Goal: Task Accomplishment & Management: Use online tool/utility

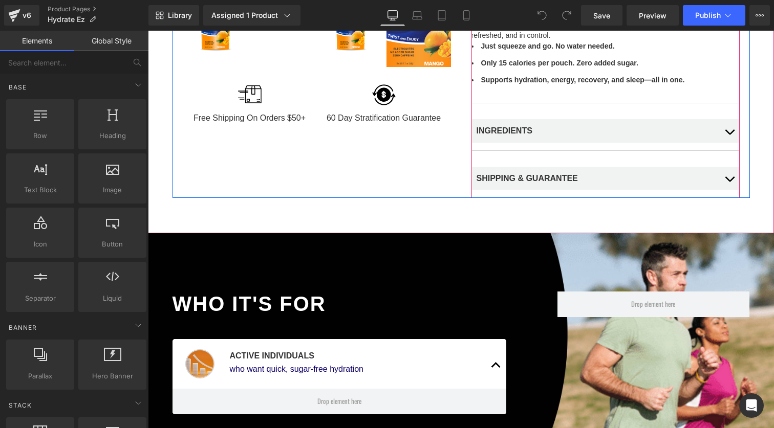
click at [729, 179] on button "button" at bounding box center [729, 178] width 20 height 39
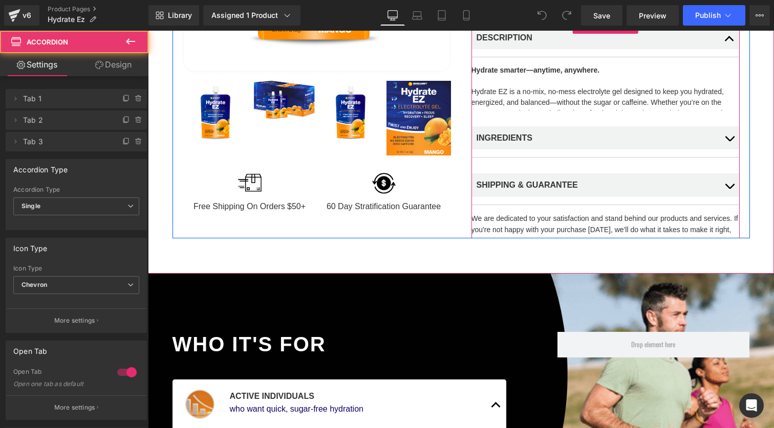
scroll to position [238, 0]
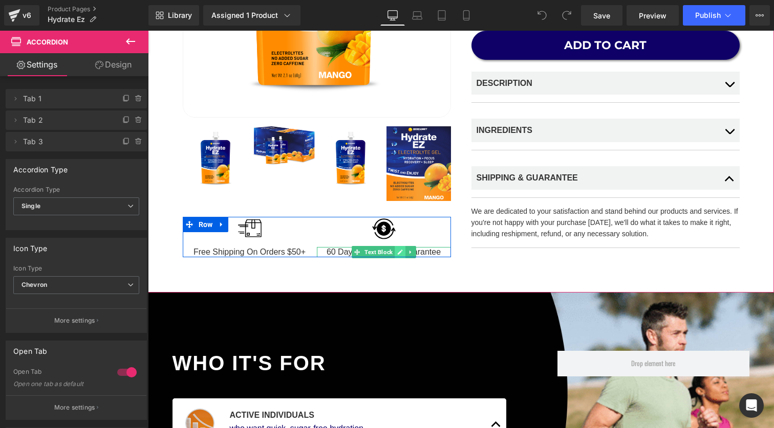
click at [399, 254] on icon at bounding box center [400, 252] width 6 height 6
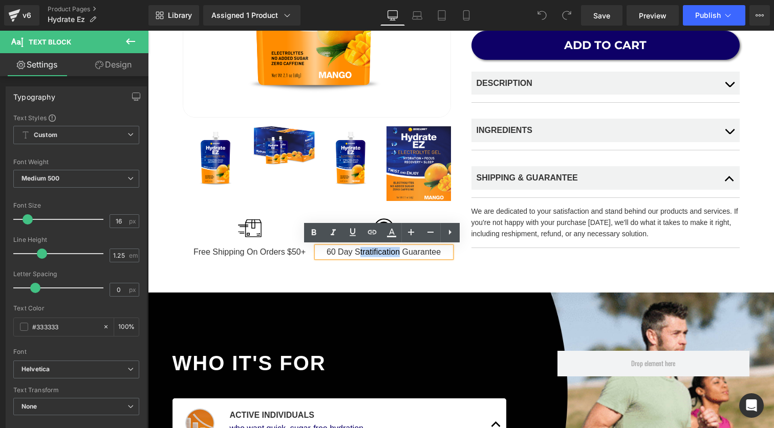
drag, startPoint x: 397, startPoint y: 252, endPoint x: 358, endPoint y: 252, distance: 38.9
click at [358, 252] on div "60 Day Stratification Guarantee" at bounding box center [384, 252] width 134 height 10
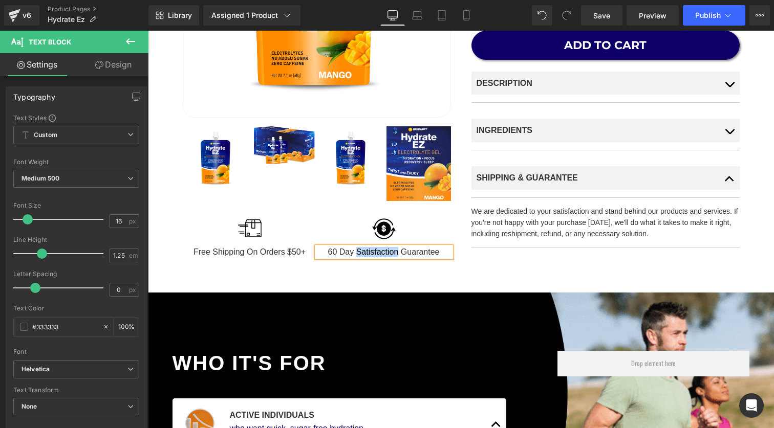
drag, startPoint x: 395, startPoint y: 253, endPoint x: 356, endPoint y: 252, distance: 39.4
click at [356, 252] on div "60 Day Satisfaction Guarantee" at bounding box center [384, 252] width 134 height 10
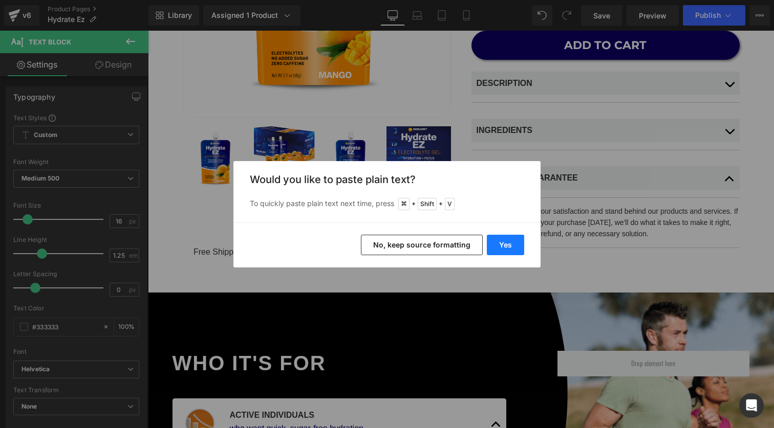
click at [514, 249] on button "Yes" at bounding box center [505, 245] width 37 height 20
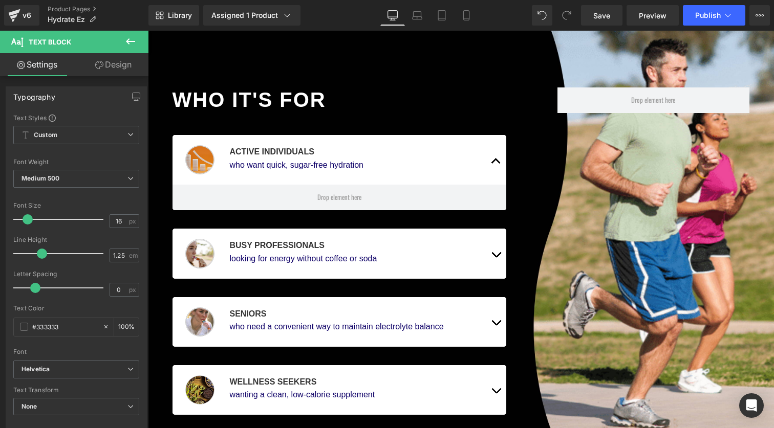
scroll to position [503, 0]
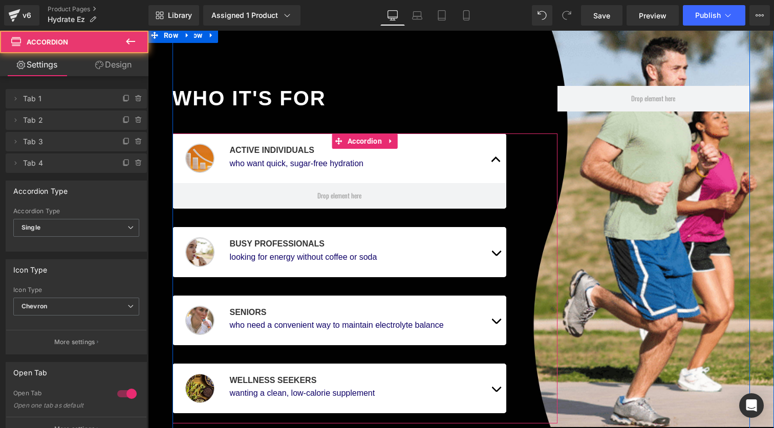
click at [489, 158] on button "button" at bounding box center [496, 159] width 20 height 50
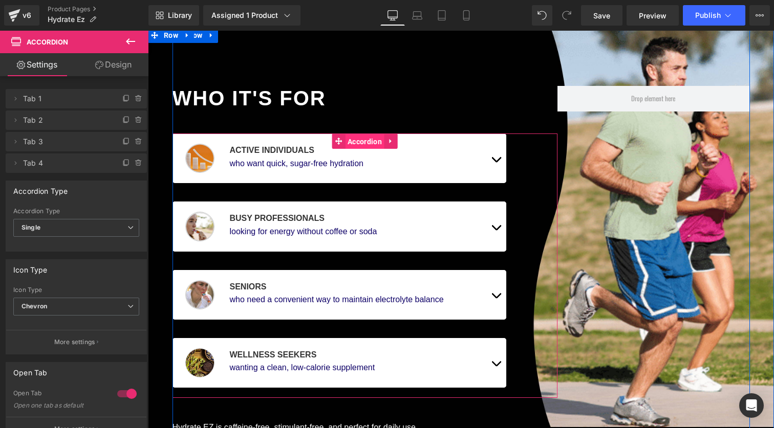
click at [360, 140] on span "Accordion" at bounding box center [364, 141] width 39 height 15
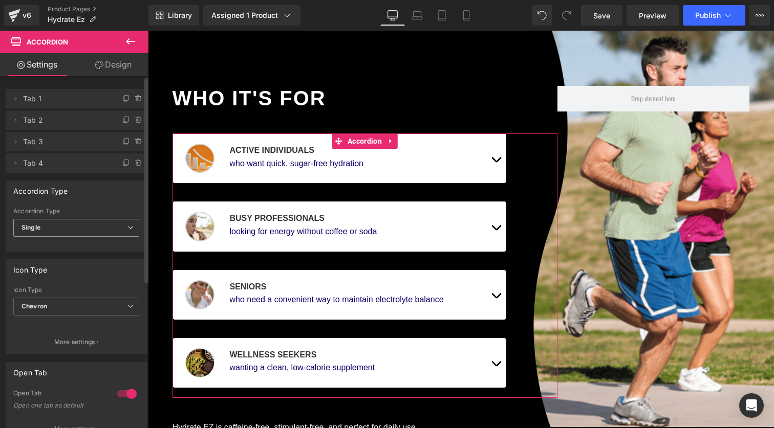
click at [106, 231] on span "Single" at bounding box center [76, 228] width 126 height 18
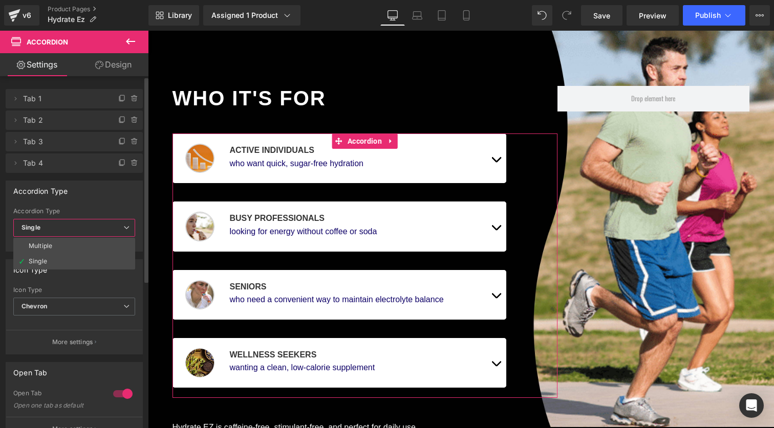
click at [106, 230] on span "Single" at bounding box center [74, 228] width 122 height 18
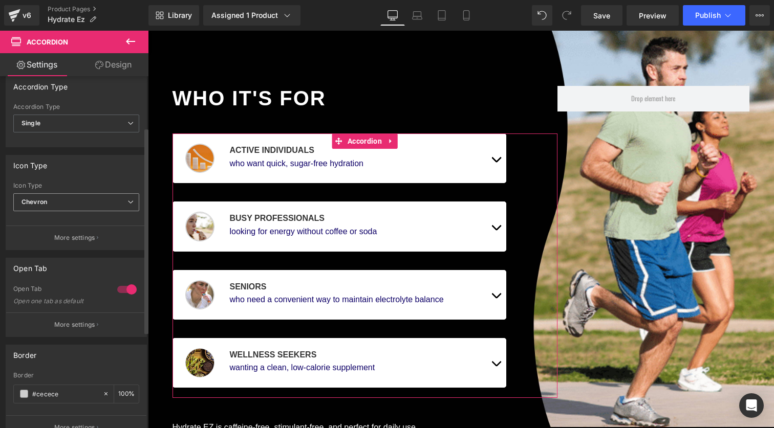
scroll to position [108, 0]
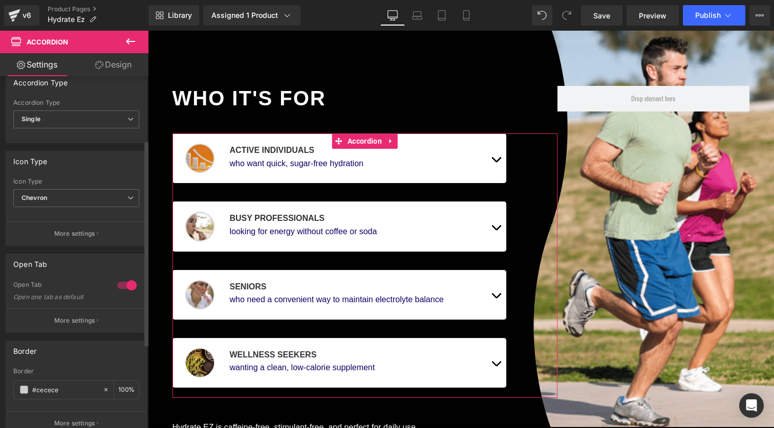
click at [121, 285] on div at bounding box center [127, 285] width 25 height 16
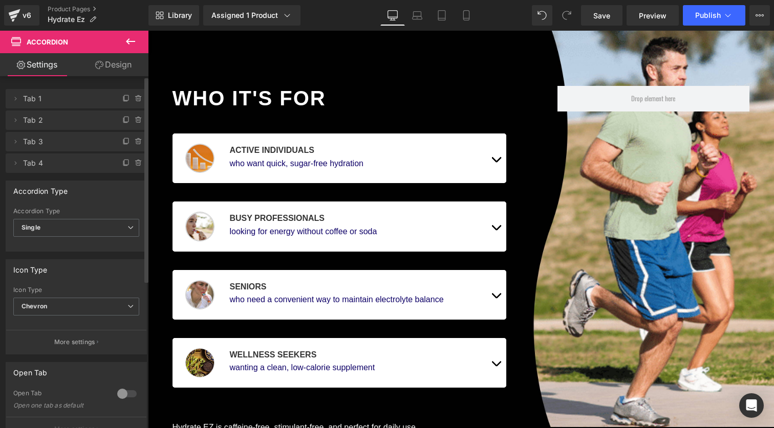
scroll to position [0, 0]
click at [120, 69] on link "Design" at bounding box center [113, 64] width 74 height 23
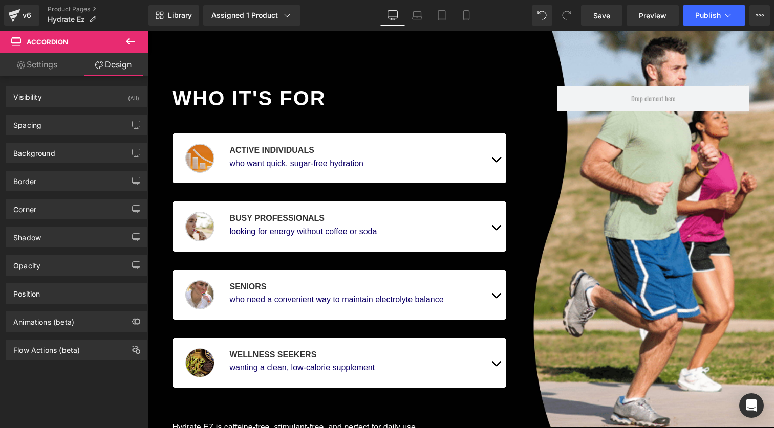
click at [33, 67] on link "Settings" at bounding box center [37, 64] width 74 height 23
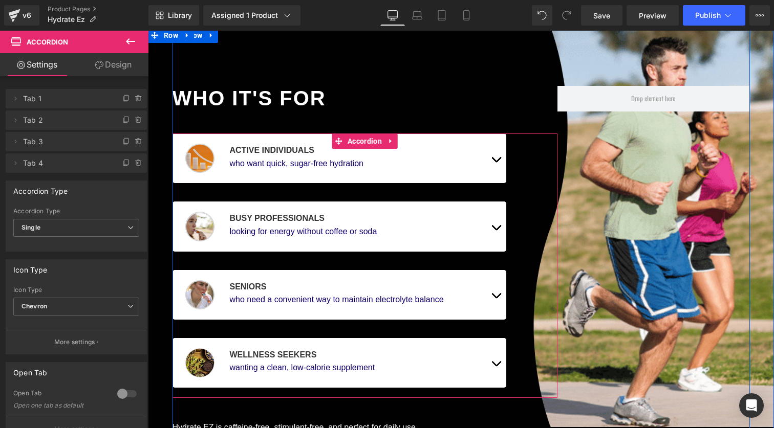
click at [497, 162] on button "button" at bounding box center [496, 159] width 20 height 50
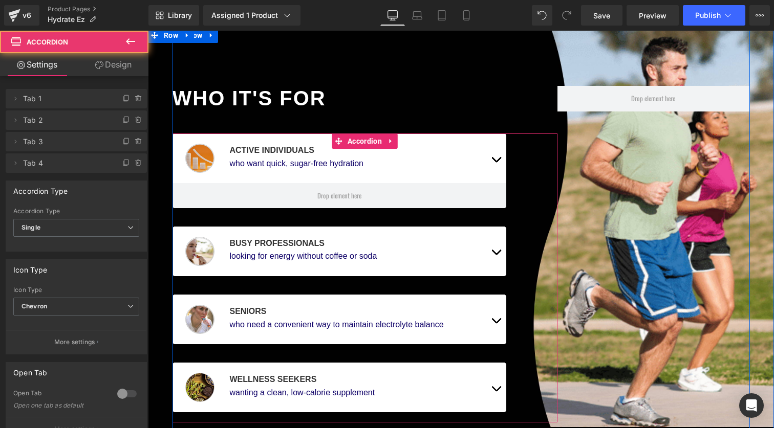
click at [496, 161] on button "button" at bounding box center [496, 159] width 20 height 50
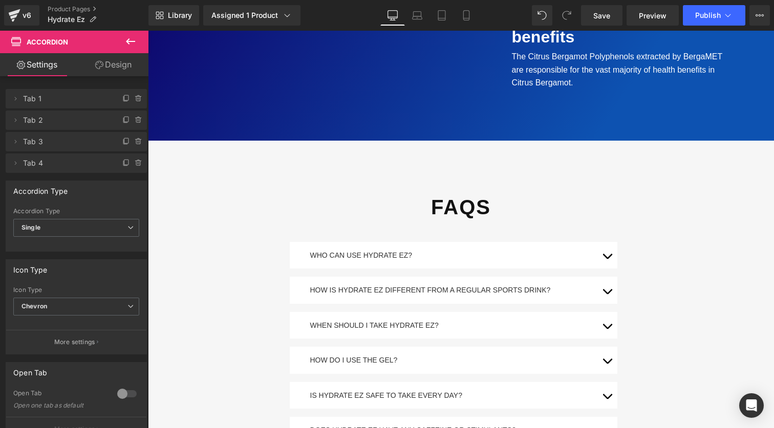
scroll to position [1770, 0]
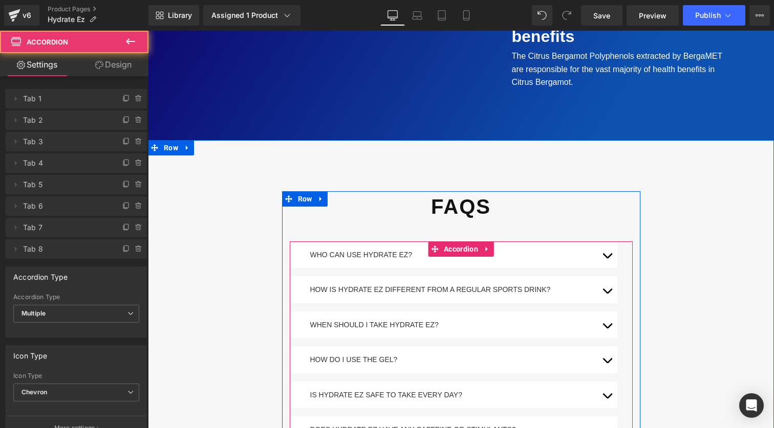
click at [608, 242] on button "button" at bounding box center [607, 255] width 20 height 27
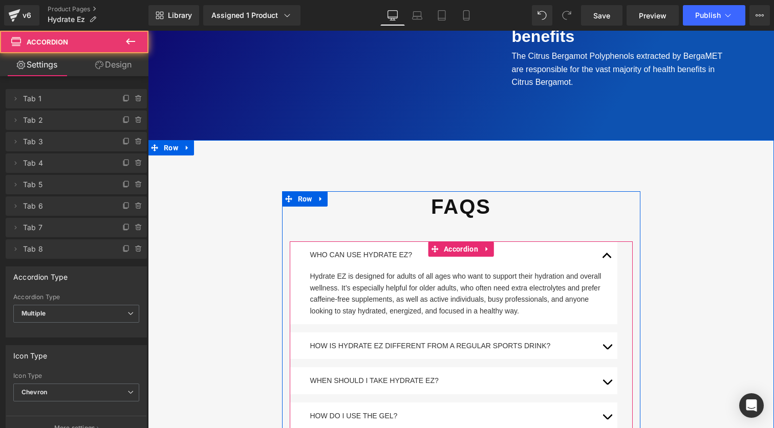
click at [607, 242] on button "button" at bounding box center [607, 255] width 20 height 27
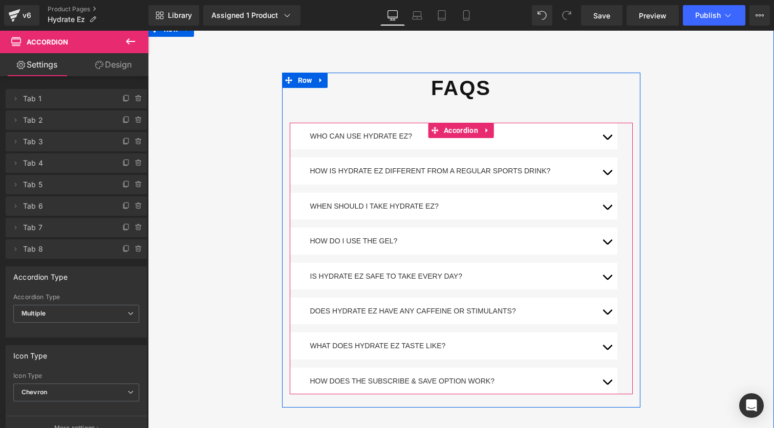
scroll to position [1894, 0]
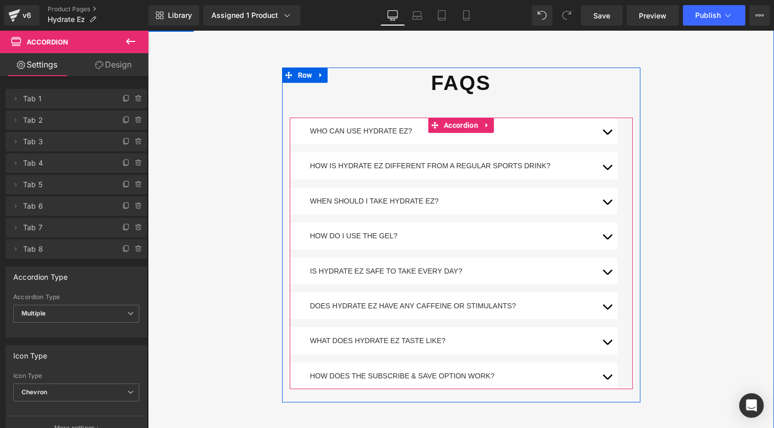
click at [607, 239] on span "button" at bounding box center [607, 239] width 0 height 0
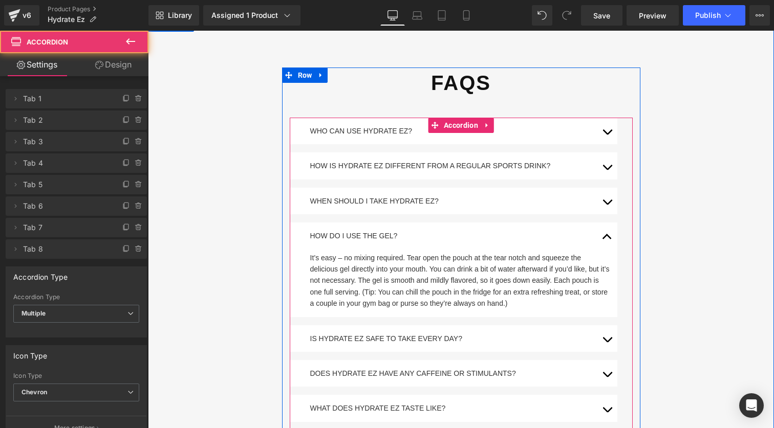
click at [604, 223] on button "button" at bounding box center [607, 236] width 20 height 27
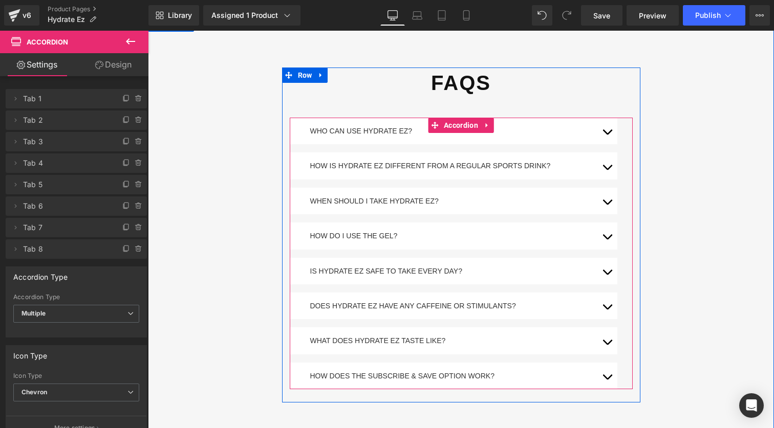
click at [606, 258] on button "button" at bounding box center [607, 271] width 20 height 27
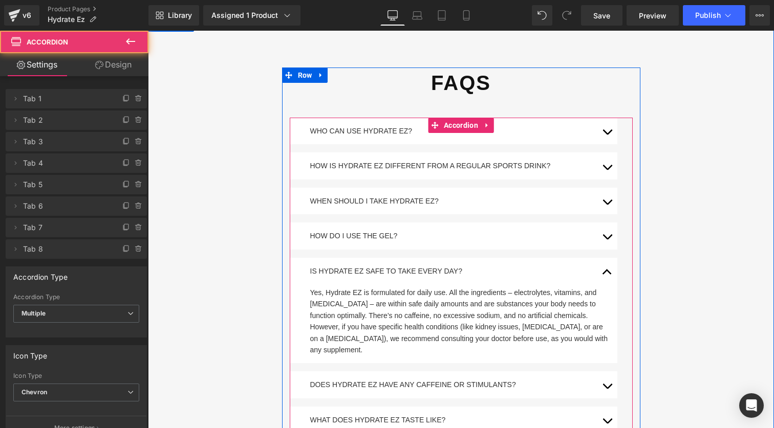
click at [606, 258] on button "button" at bounding box center [607, 271] width 20 height 27
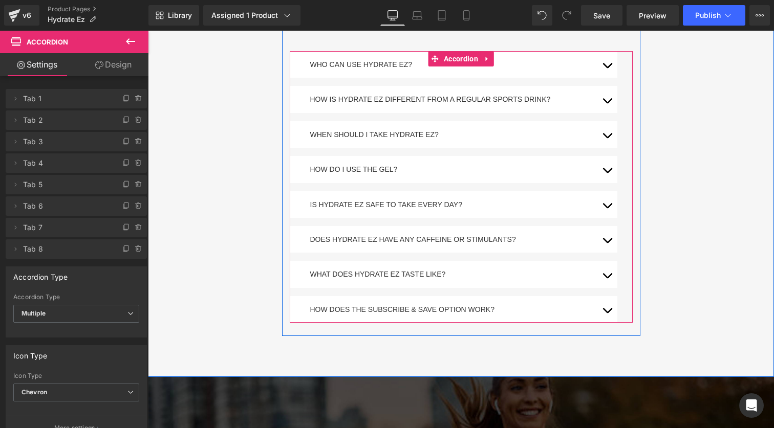
scroll to position [1962, 0]
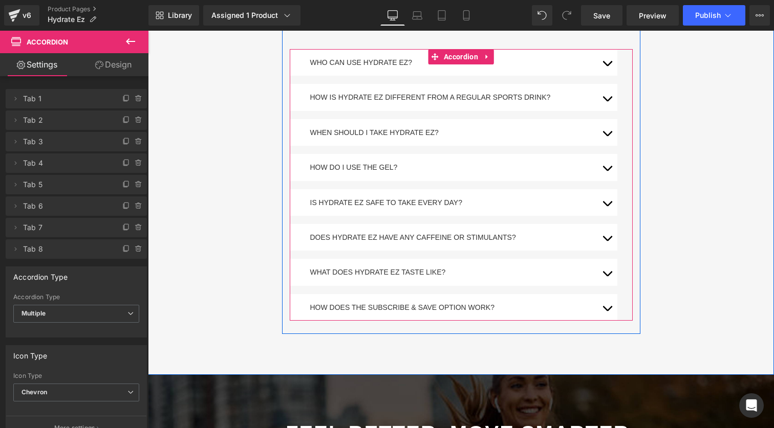
click at [606, 224] on button "button" at bounding box center [607, 237] width 20 height 27
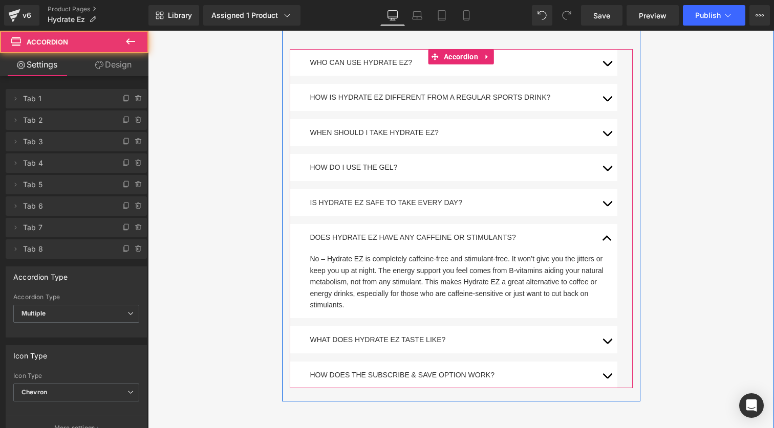
click at [606, 224] on button "button" at bounding box center [607, 237] width 20 height 27
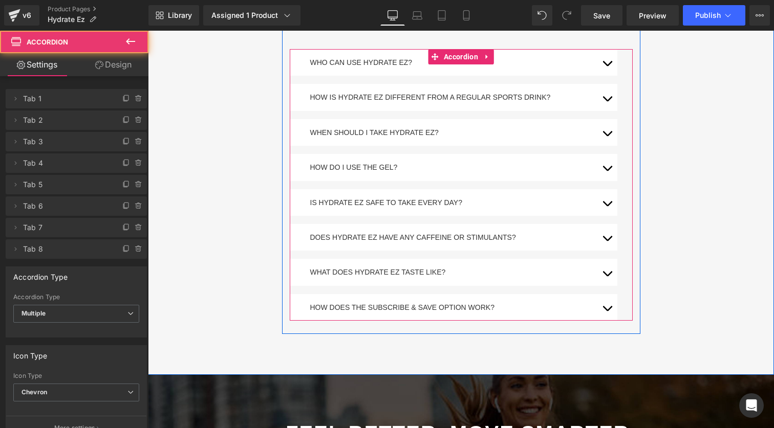
click at [605, 259] on button "button" at bounding box center [607, 272] width 20 height 27
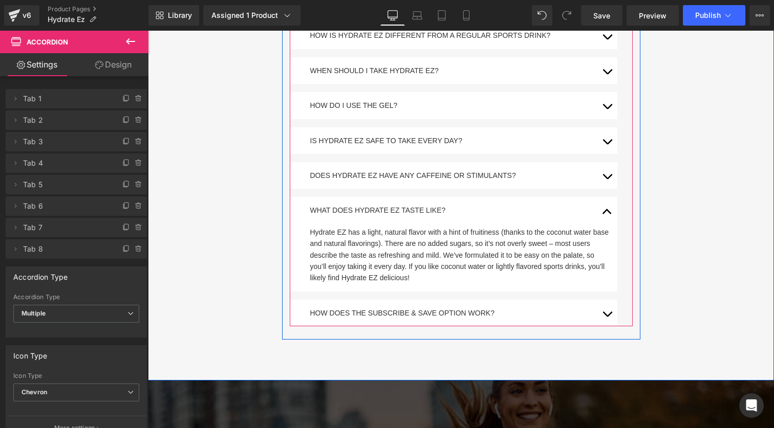
scroll to position [2045, 0]
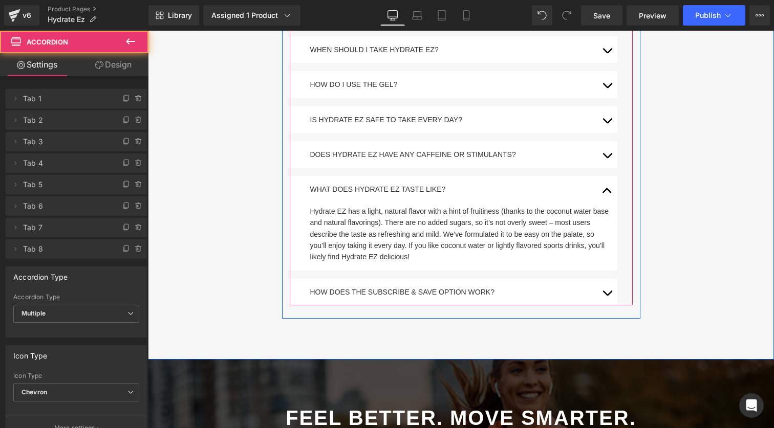
click at [603, 279] on button "button" at bounding box center [607, 292] width 20 height 27
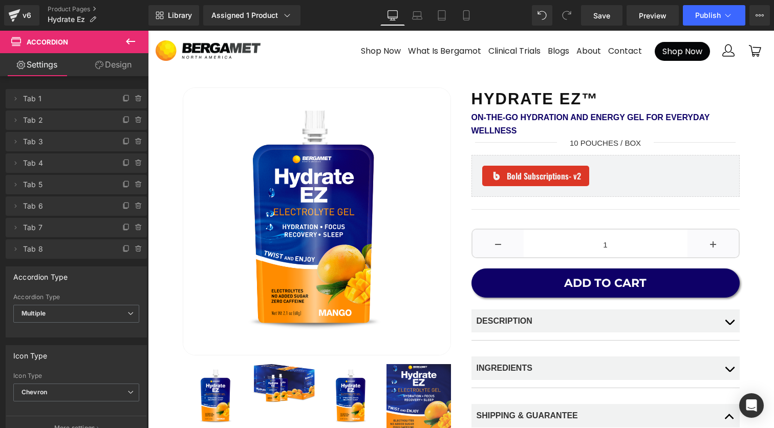
scroll to position [0, 0]
click at [710, 20] on button "Publish" at bounding box center [714, 15] width 62 height 20
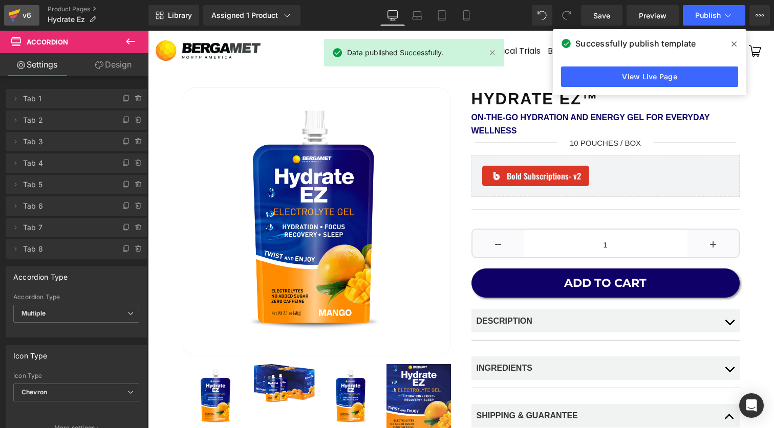
click at [21, 20] on div "v6" at bounding box center [26, 15] width 13 height 13
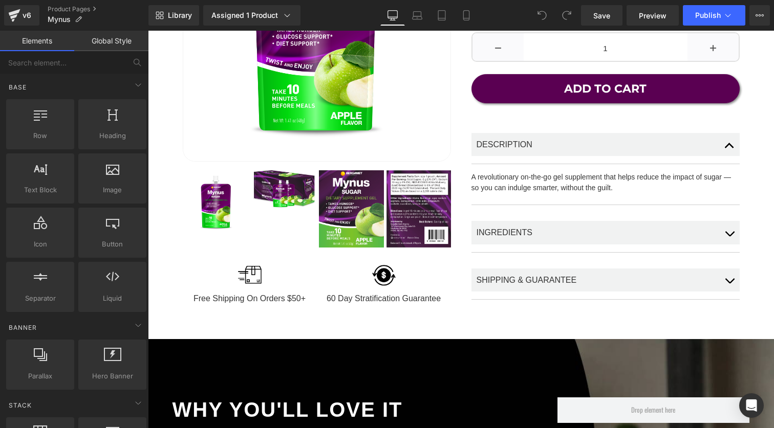
scroll to position [204, 0]
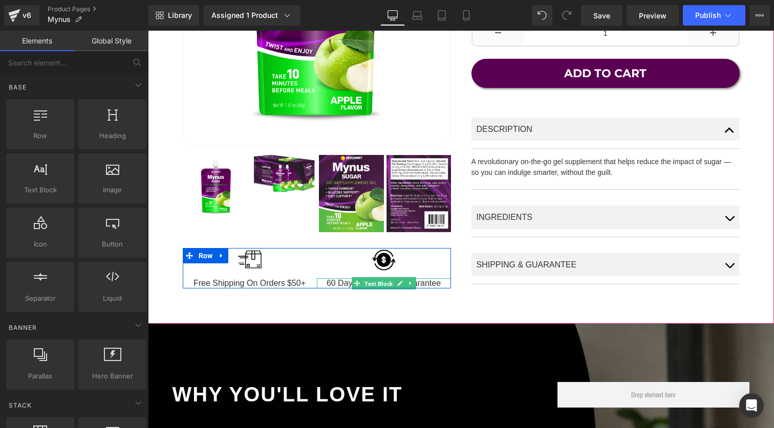
click at [378, 285] on span "Text Block" at bounding box center [378, 284] width 32 height 12
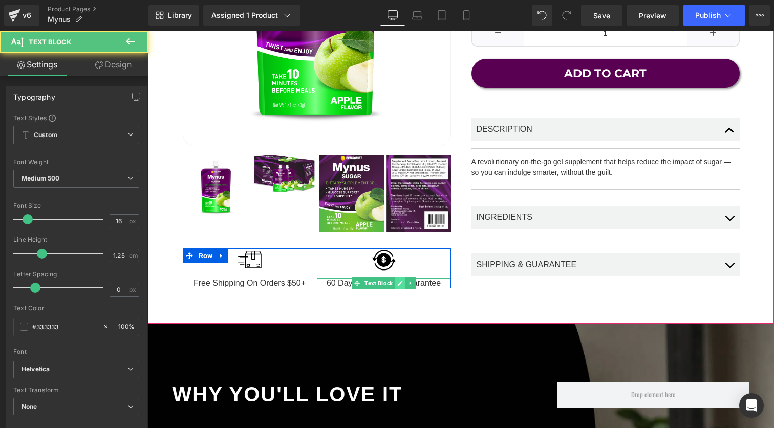
click at [397, 285] on icon at bounding box center [399, 283] width 5 height 5
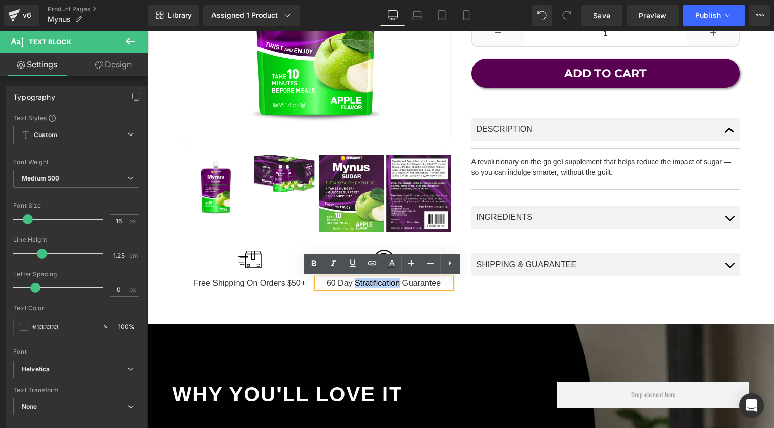
drag, startPoint x: 397, startPoint y: 284, endPoint x: 354, endPoint y: 284, distance: 43.0
click at [354, 284] on div "60 Day Stratification Guarantee" at bounding box center [384, 283] width 134 height 10
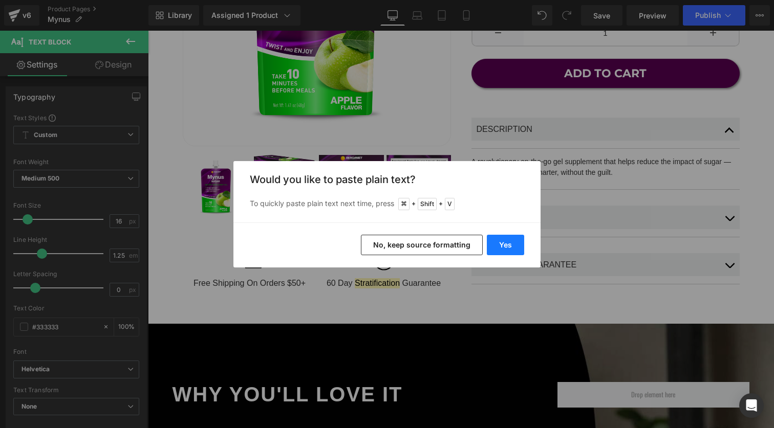
click at [500, 246] on button "Yes" at bounding box center [505, 245] width 37 height 20
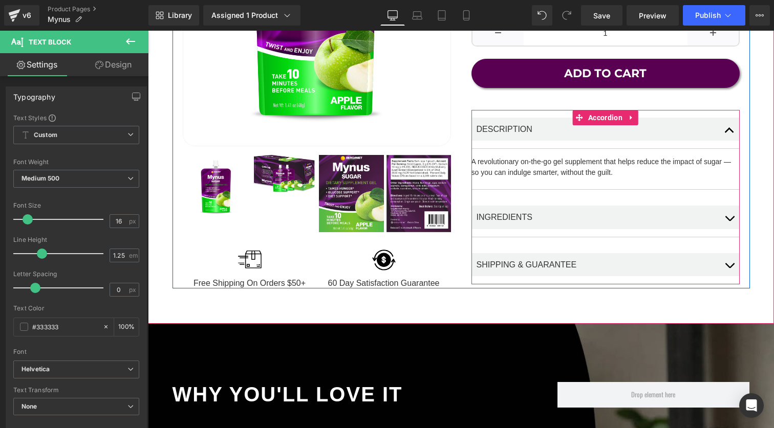
click at [726, 213] on button "button" at bounding box center [729, 217] width 20 height 39
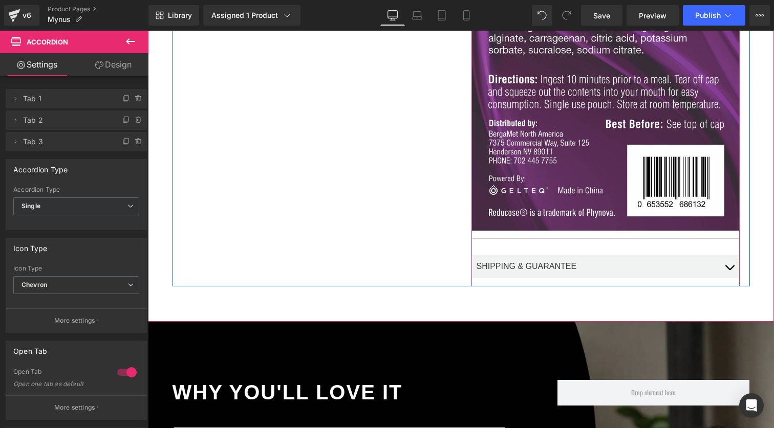
click at [729, 268] on button "button" at bounding box center [729, 266] width 20 height 39
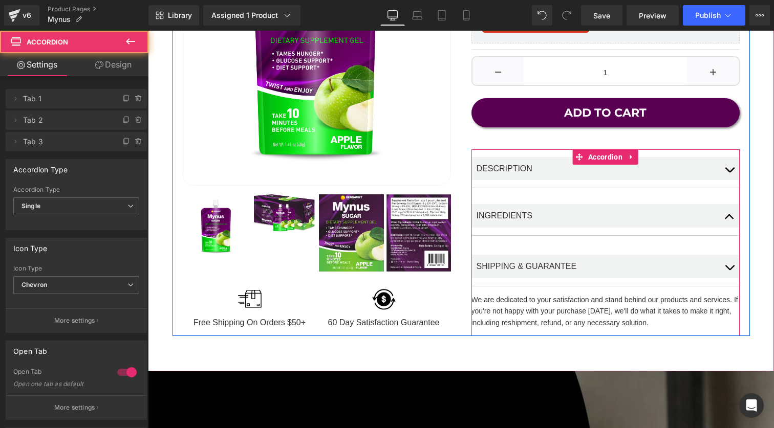
scroll to position [162, 0]
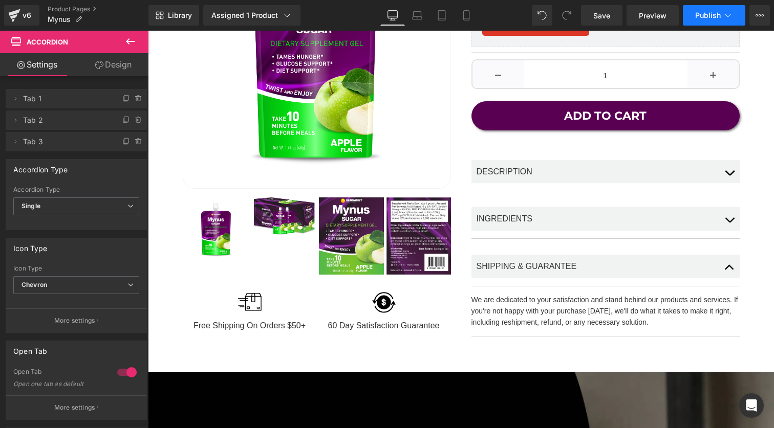
click at [718, 19] on button "Publish" at bounding box center [714, 15] width 62 height 20
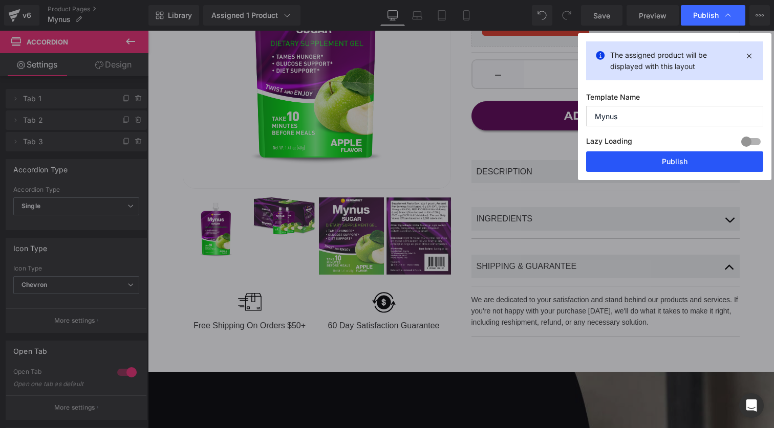
click at [668, 158] on button "Publish" at bounding box center [674, 161] width 177 height 20
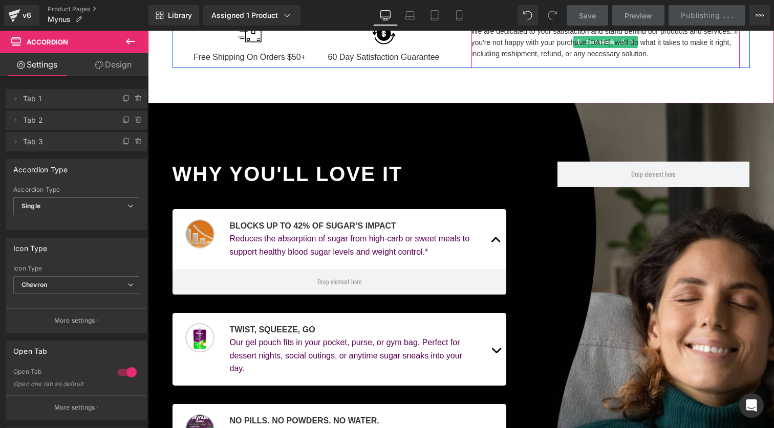
scroll to position [431, 0]
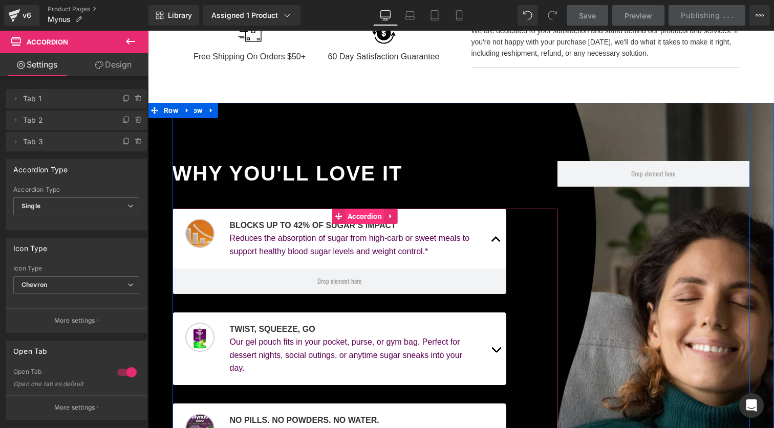
click at [370, 214] on span "Accordion" at bounding box center [364, 216] width 39 height 15
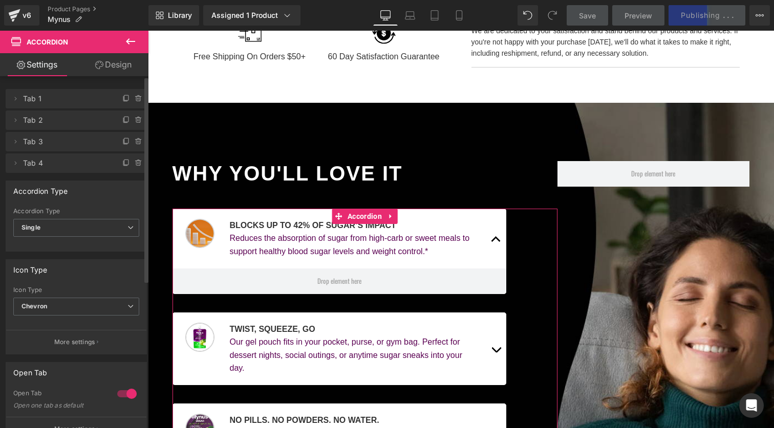
click at [115, 391] on div at bounding box center [127, 394] width 25 height 16
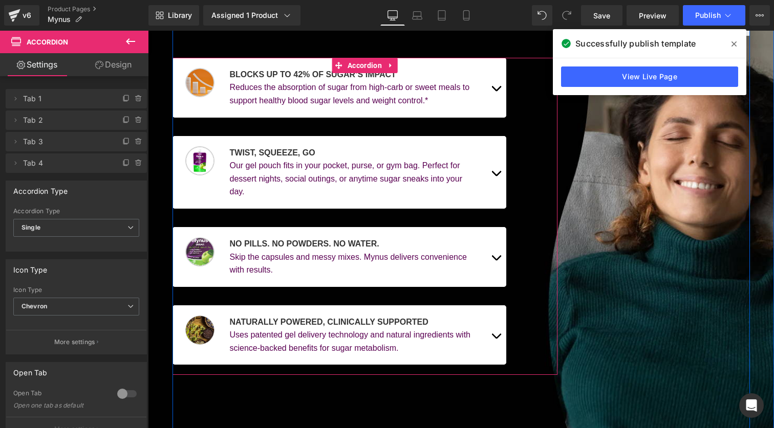
scroll to position [583, 0]
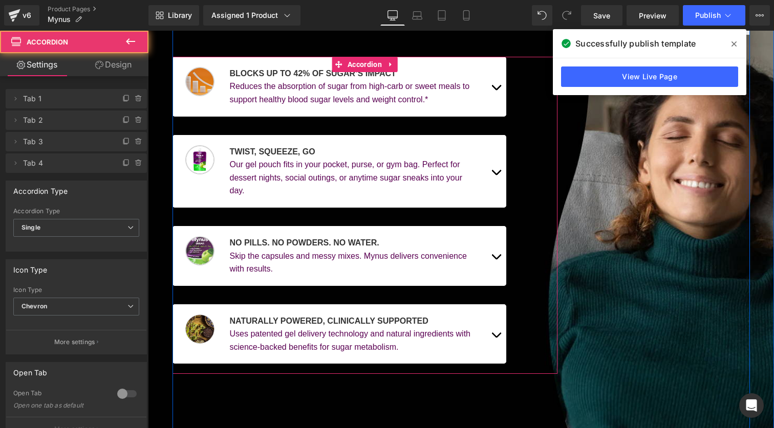
click at [498, 326] on button "button" at bounding box center [496, 334] width 20 height 60
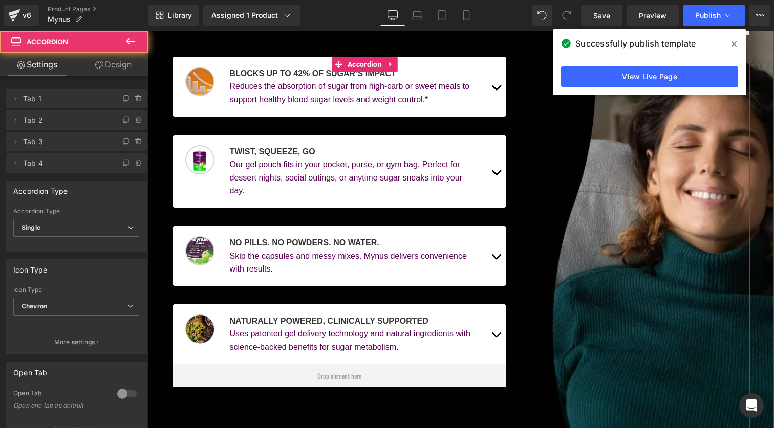
click at [498, 326] on button "button" at bounding box center [496, 334] width 20 height 60
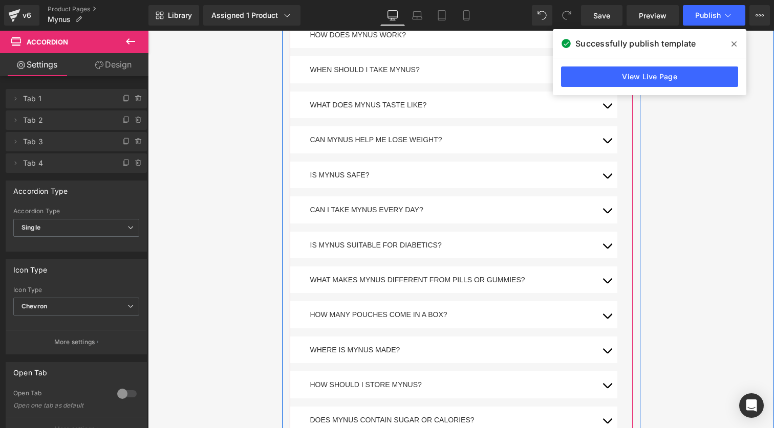
scroll to position [3654, 0]
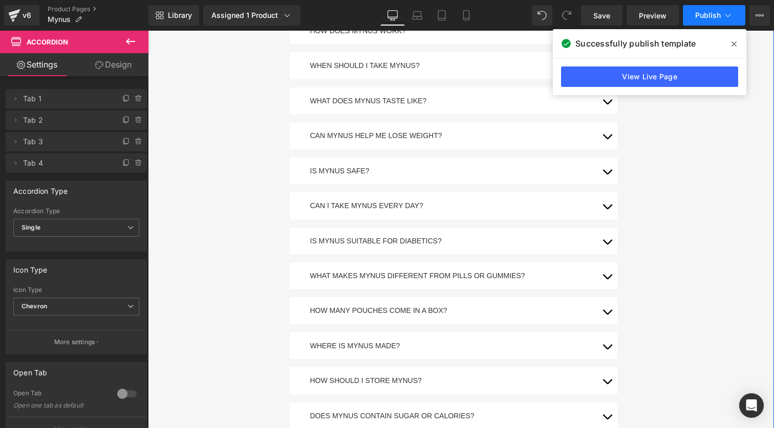
click at [711, 18] on span "Publish" at bounding box center [708, 15] width 26 height 8
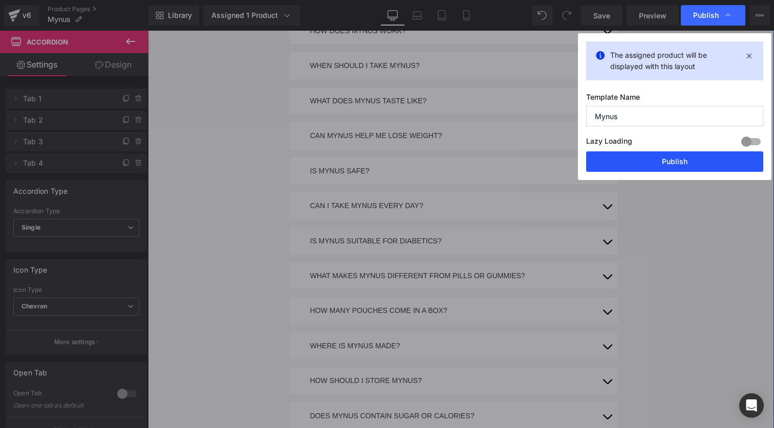
click at [666, 167] on button "Publish" at bounding box center [674, 161] width 177 height 20
